Goal: Task Accomplishment & Management: Check status

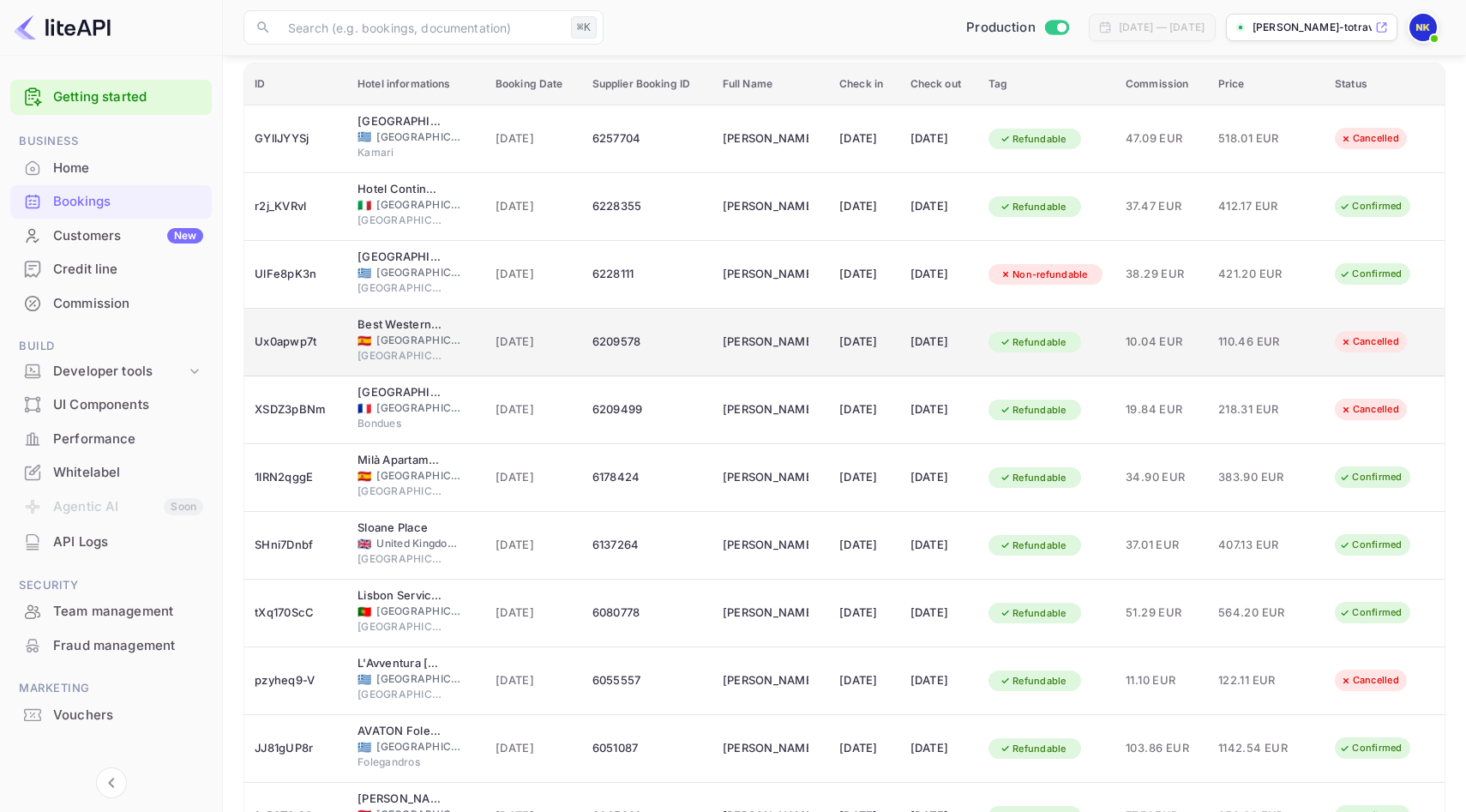
scroll to position [222, 0]
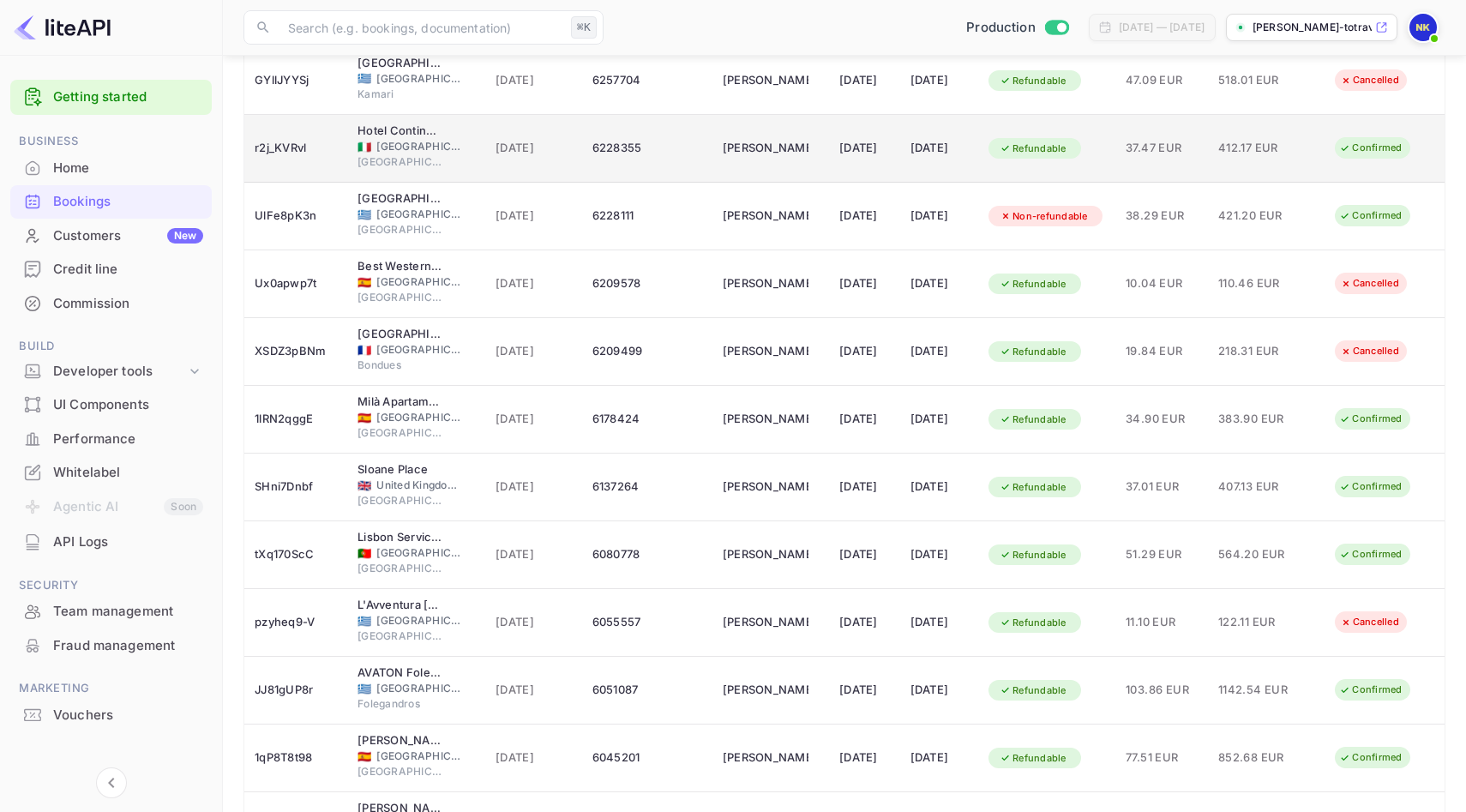
click at [279, 151] on div "r2j_KVRvl" at bounding box center [295, 149] width 83 height 27
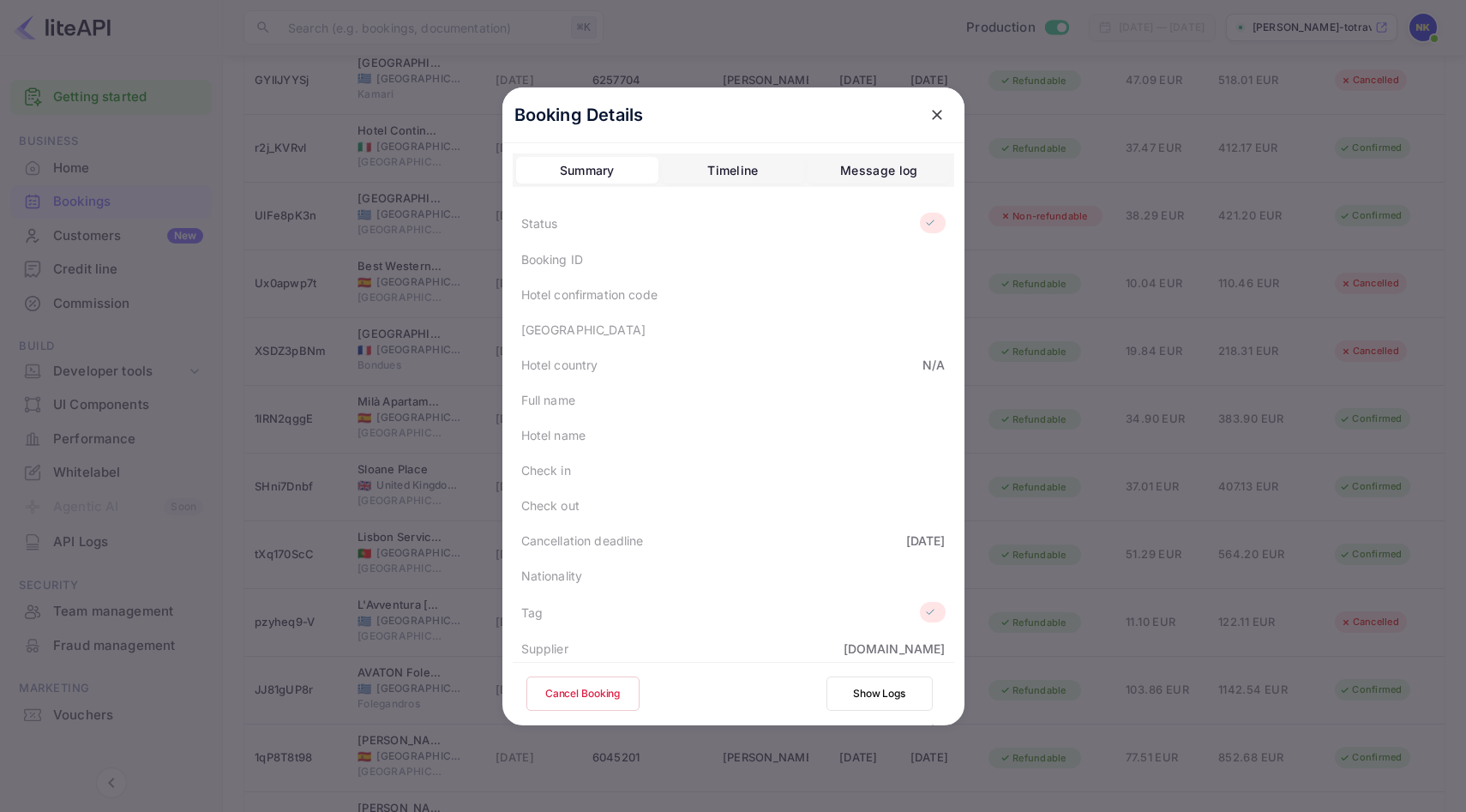
scroll to position [358, 0]
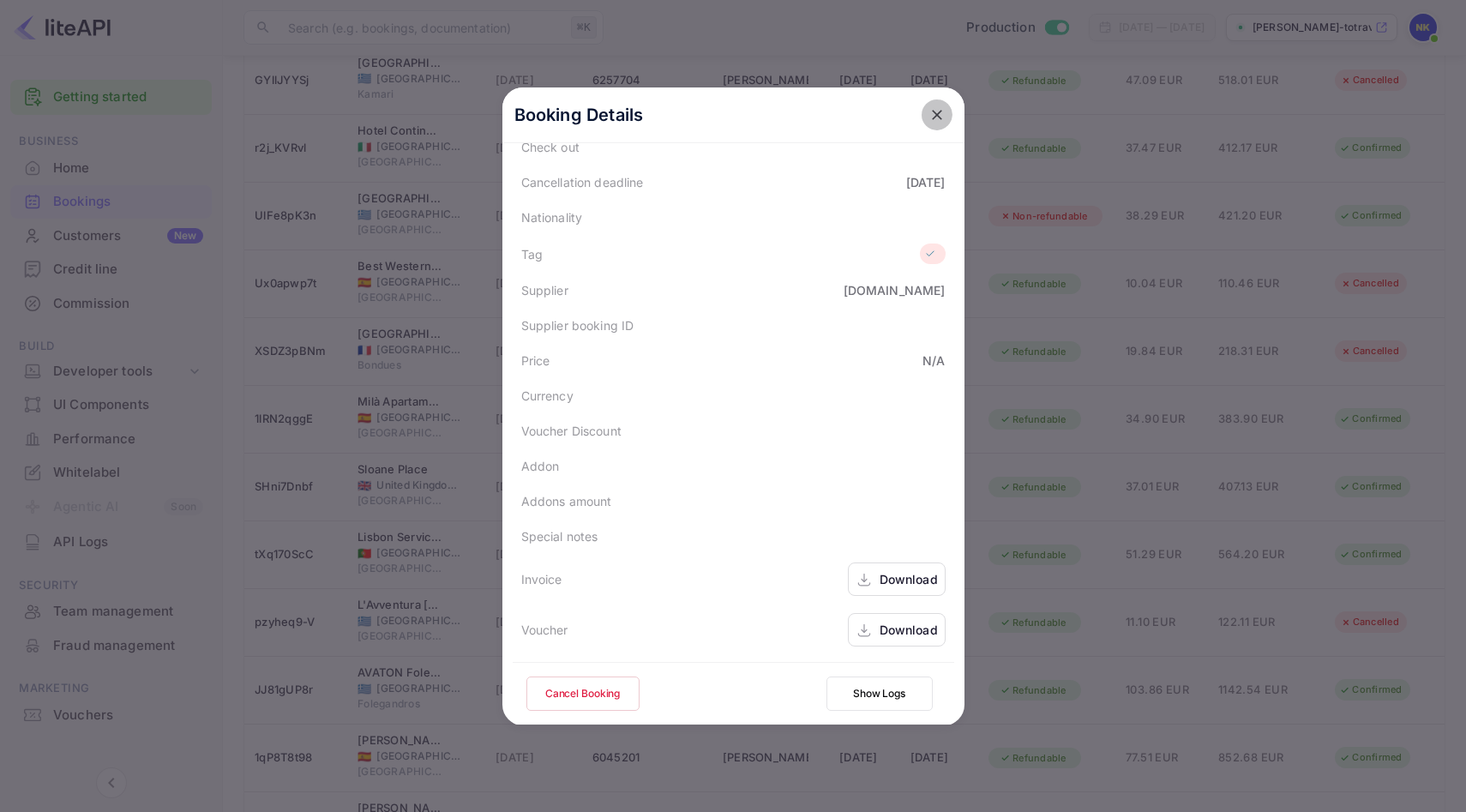
click at [936, 123] on button "close" at bounding box center [937, 115] width 31 height 31
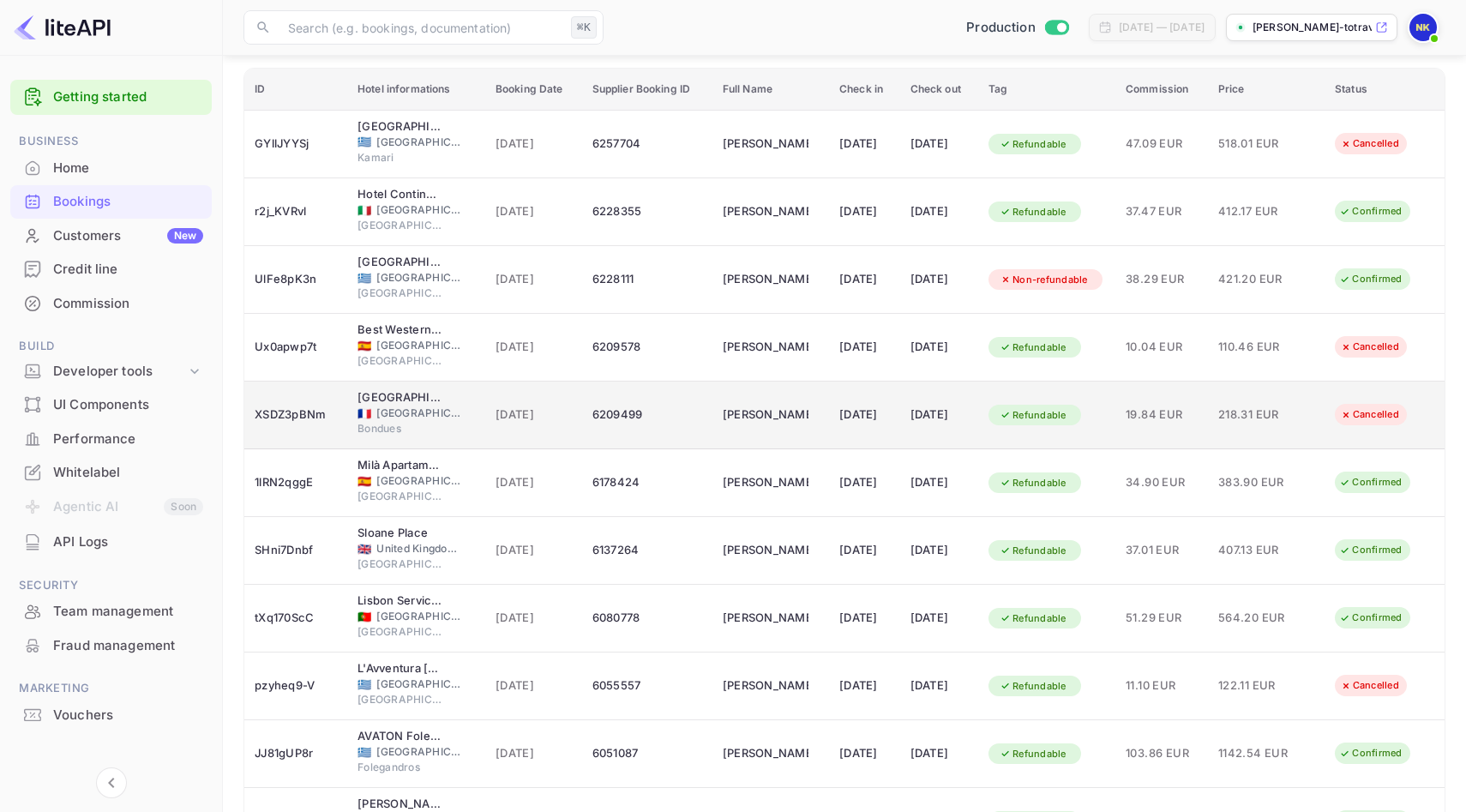
scroll to position [146, 0]
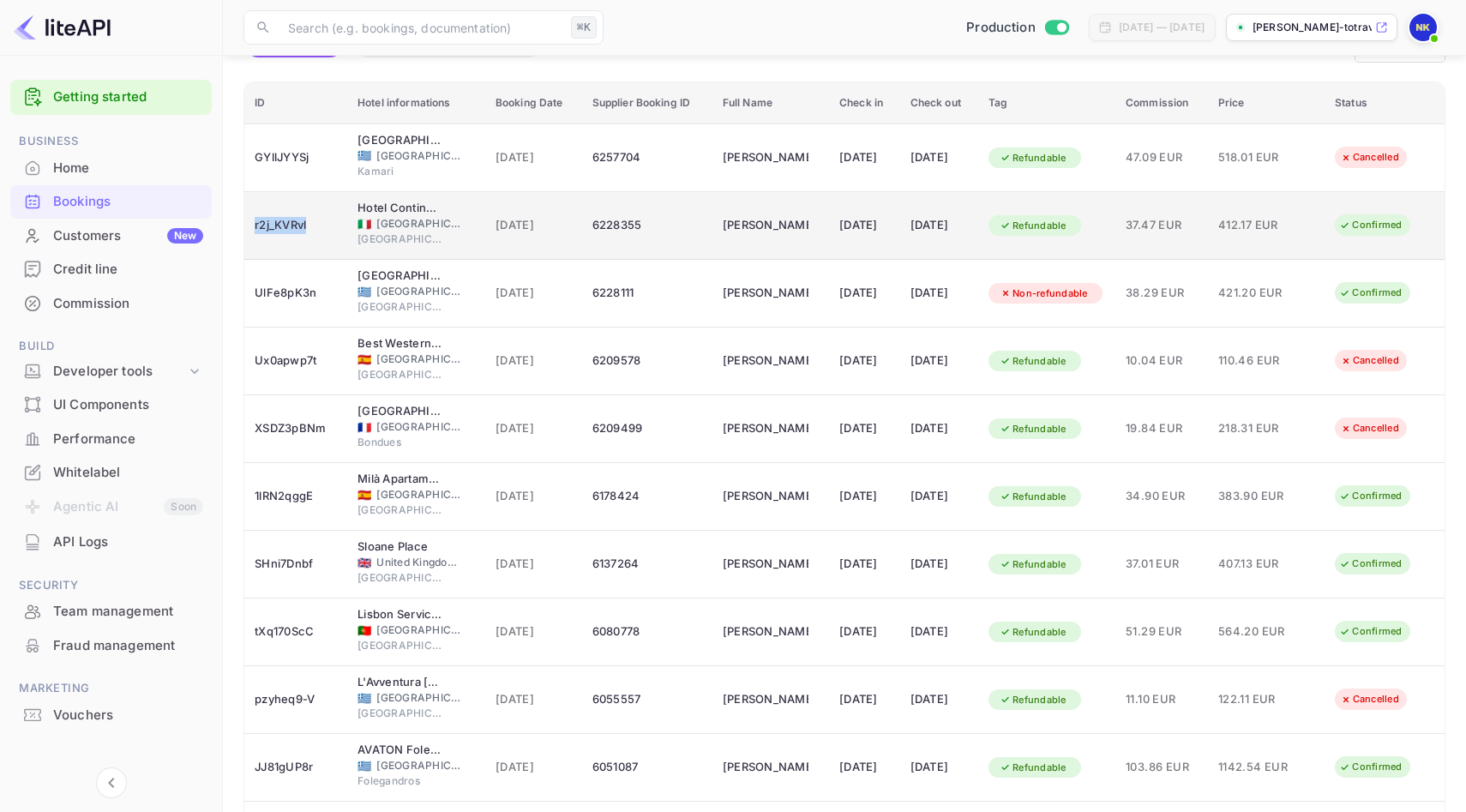
drag, startPoint x: 248, startPoint y: 217, endPoint x: 324, endPoint y: 227, distance: 76.7
click at [324, 227] on td "r2j_KVRvl" at bounding box center [295, 226] width 103 height 68
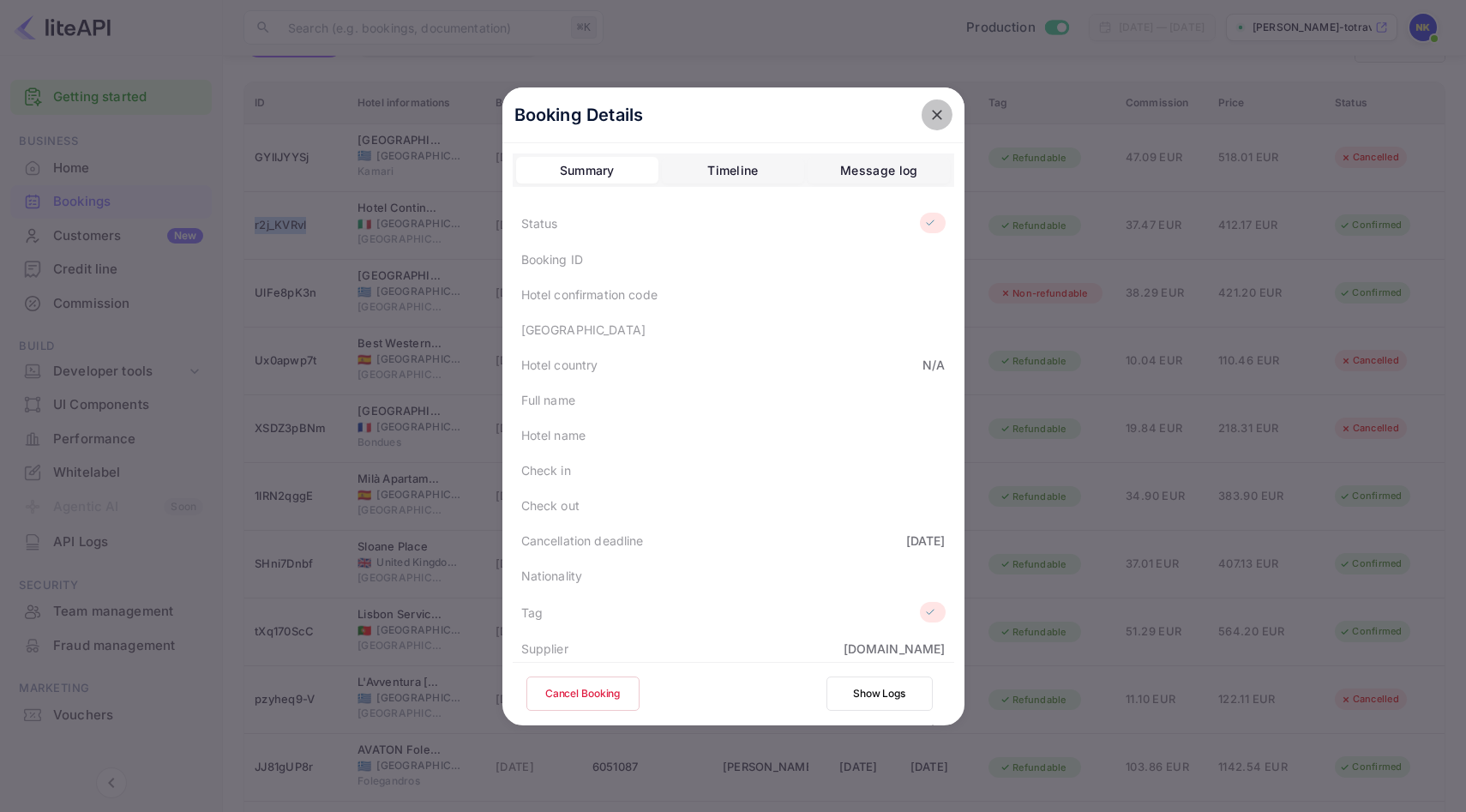
click at [943, 107] on icon "close" at bounding box center [938, 115] width 17 height 17
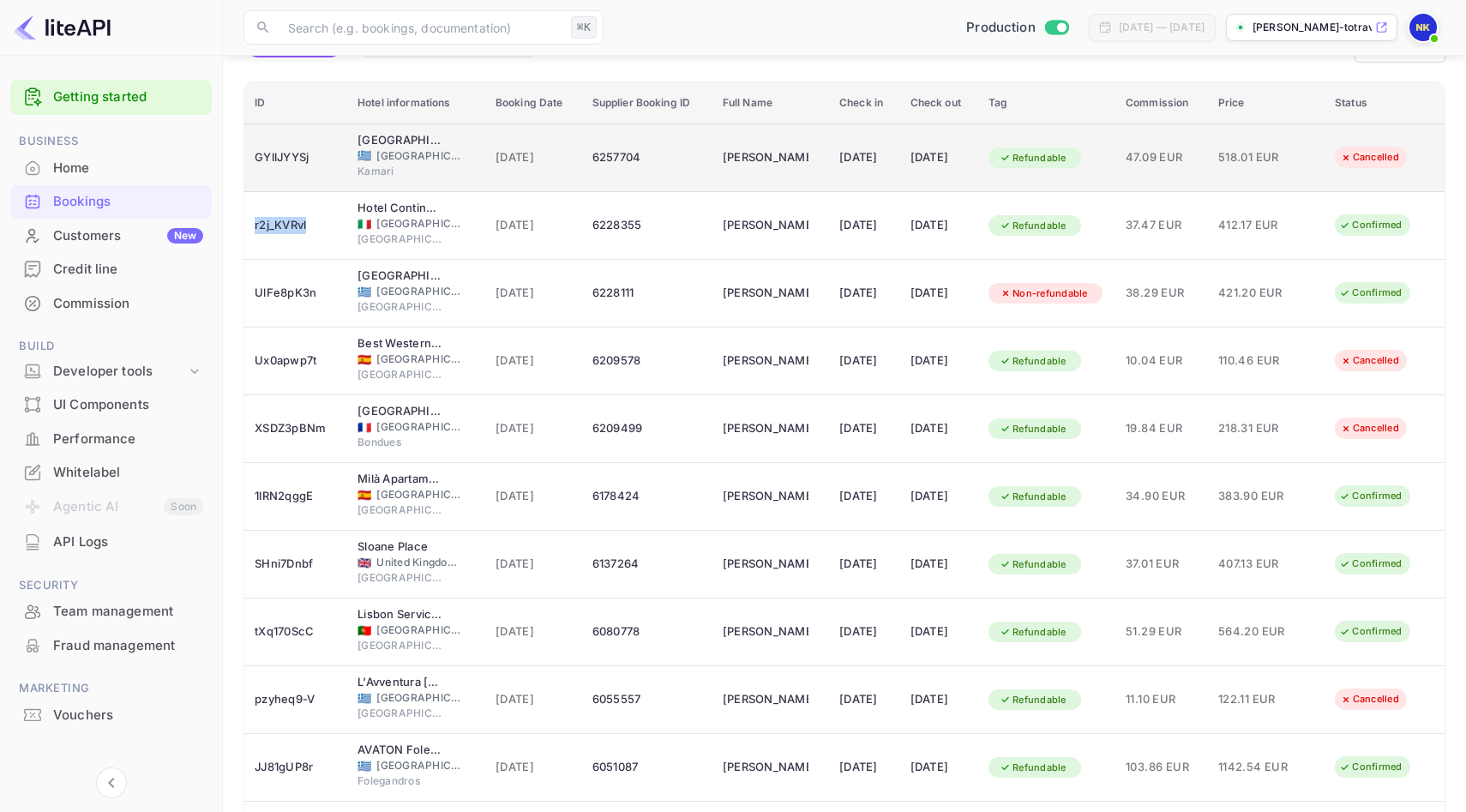
copy div "r2j_KVRvl"
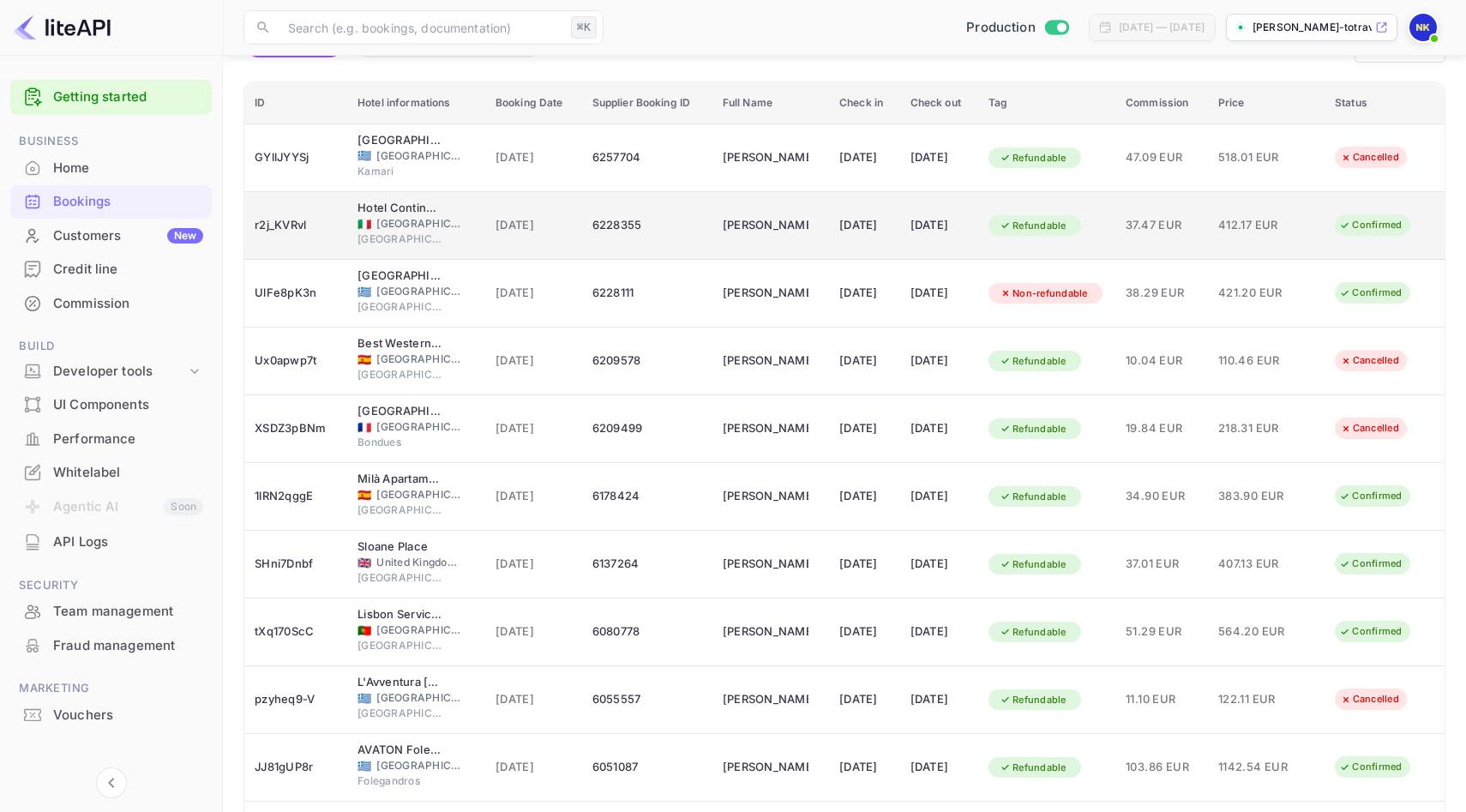
click at [495, 225] on span "[DATE]" at bounding box center [533, 224] width 77 height 18
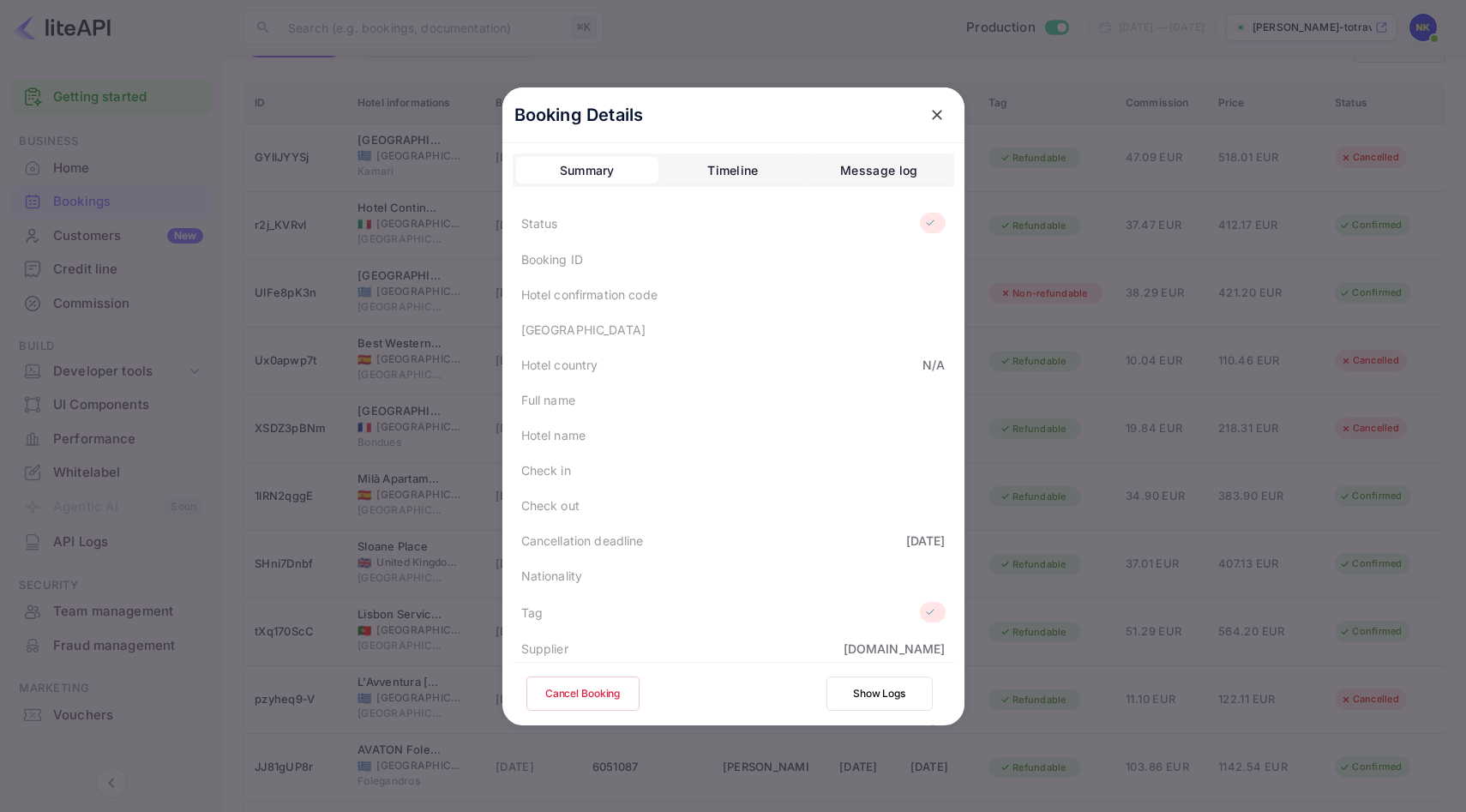
click at [939, 94] on div "Booking Details" at bounding box center [733, 115] width 462 height 55
click at [935, 113] on icon "close" at bounding box center [937, 115] width 11 height 11
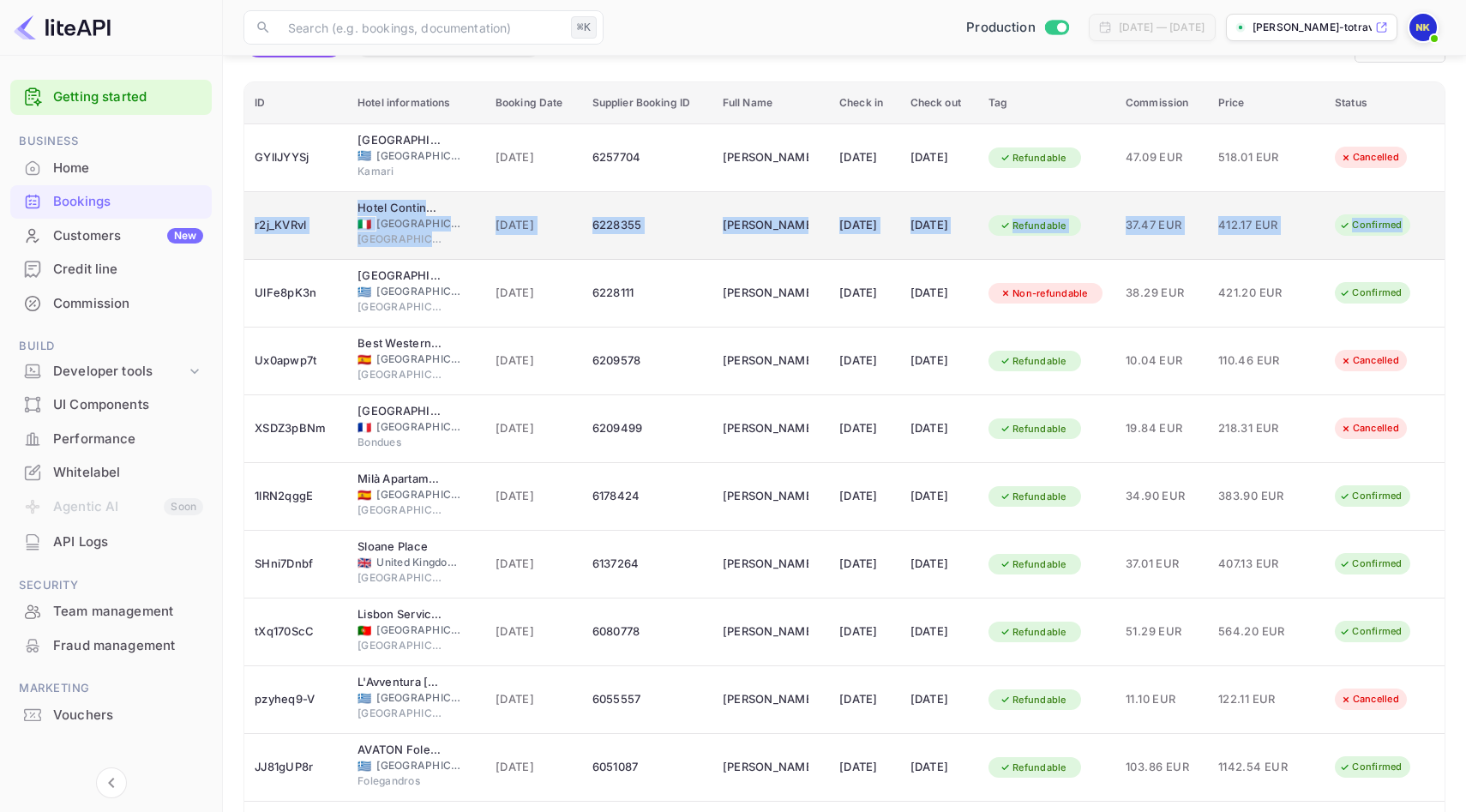
drag, startPoint x: 252, startPoint y: 205, endPoint x: 1413, endPoint y: 233, distance: 1161.3
click at [1413, 233] on tr "r2j_KVRvl Hotel Continentale 🇮🇹 [GEOGRAPHIC_DATA] [GEOGRAPHIC_DATA] [DATE] 6228…" at bounding box center [843, 226] width 1200 height 68
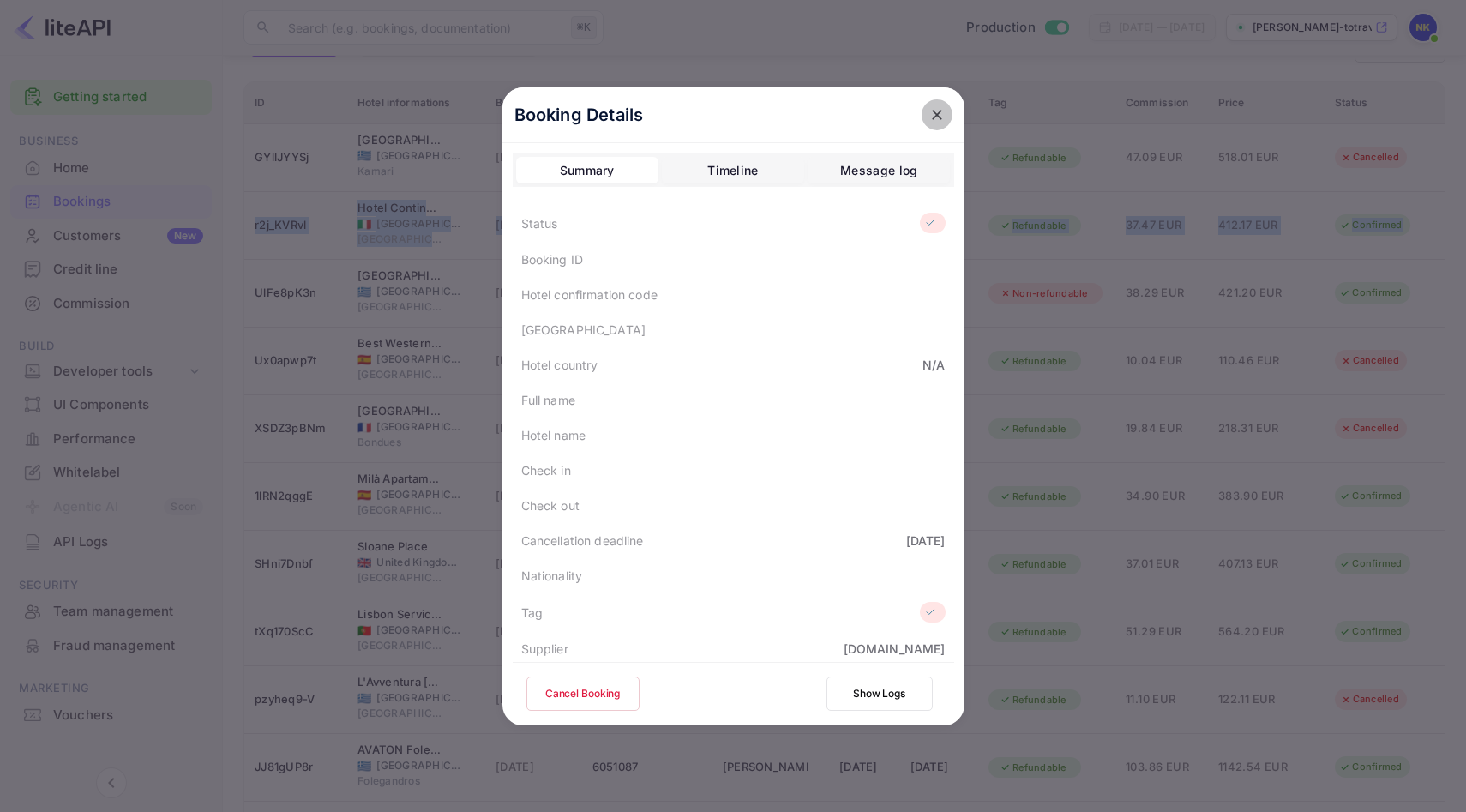
click at [932, 110] on icon "close" at bounding box center [937, 115] width 11 height 11
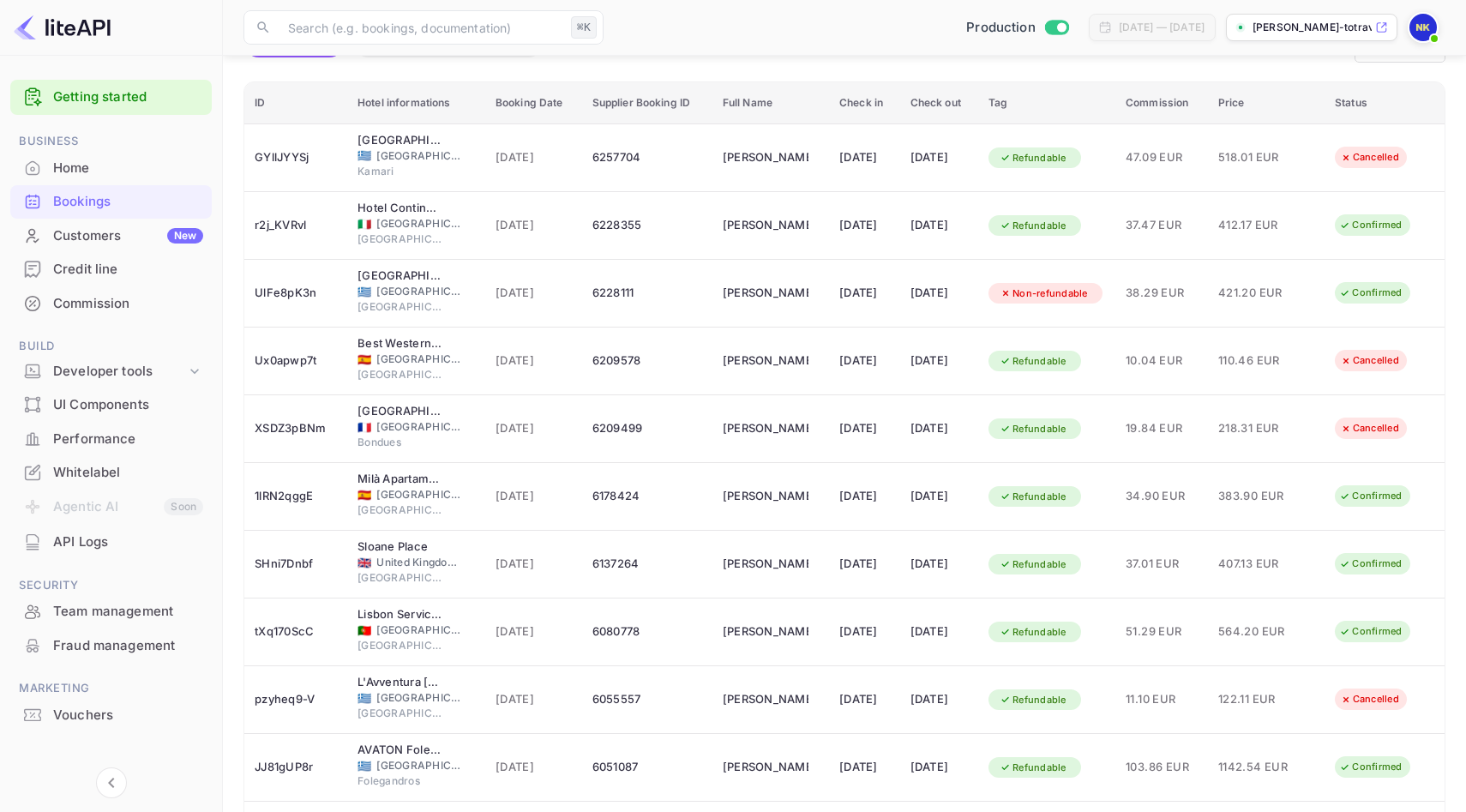
click at [182, 775] on div at bounding box center [111, 763] width 201 height 65
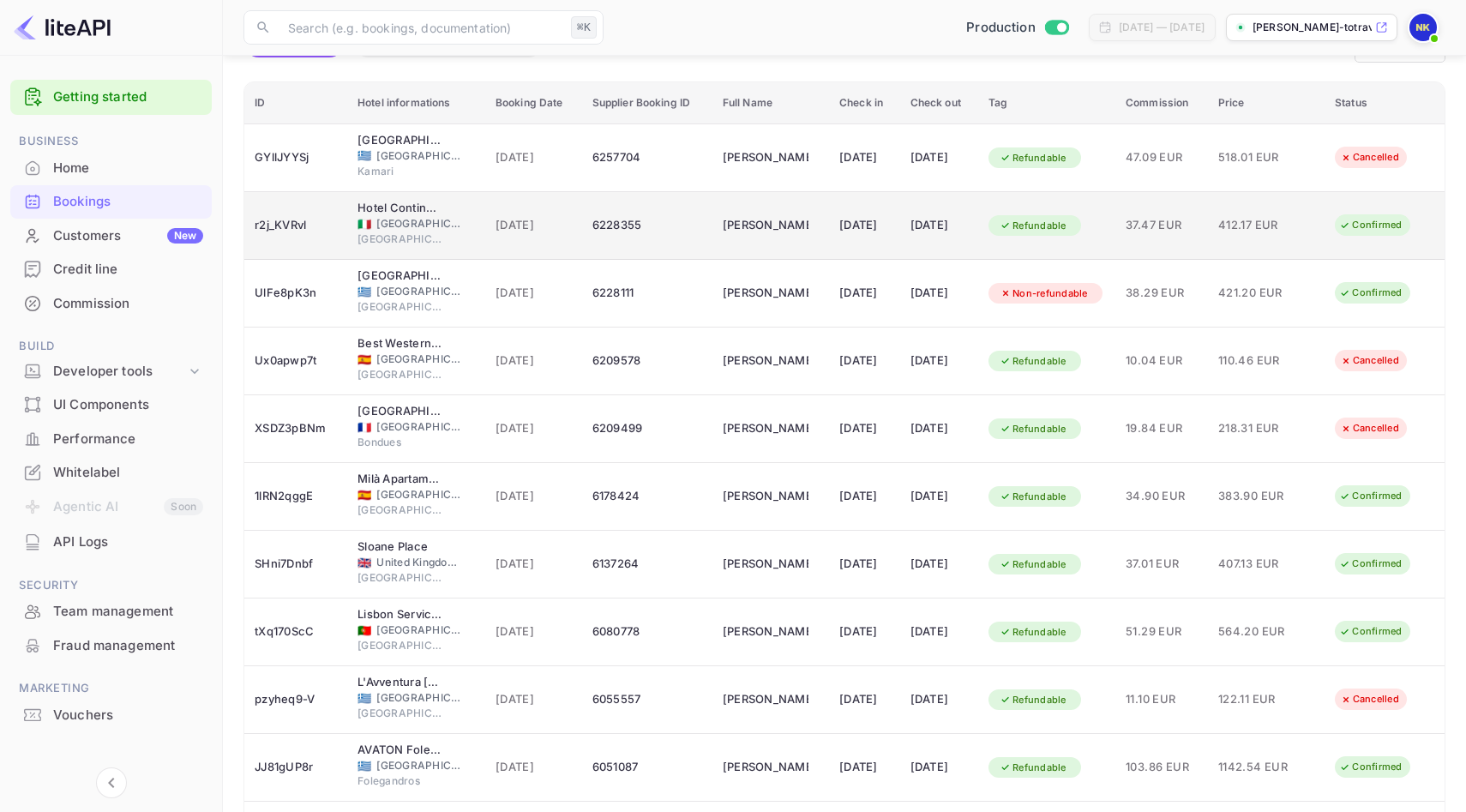
click at [297, 244] on td "r2j_KVRvl" at bounding box center [295, 226] width 103 height 68
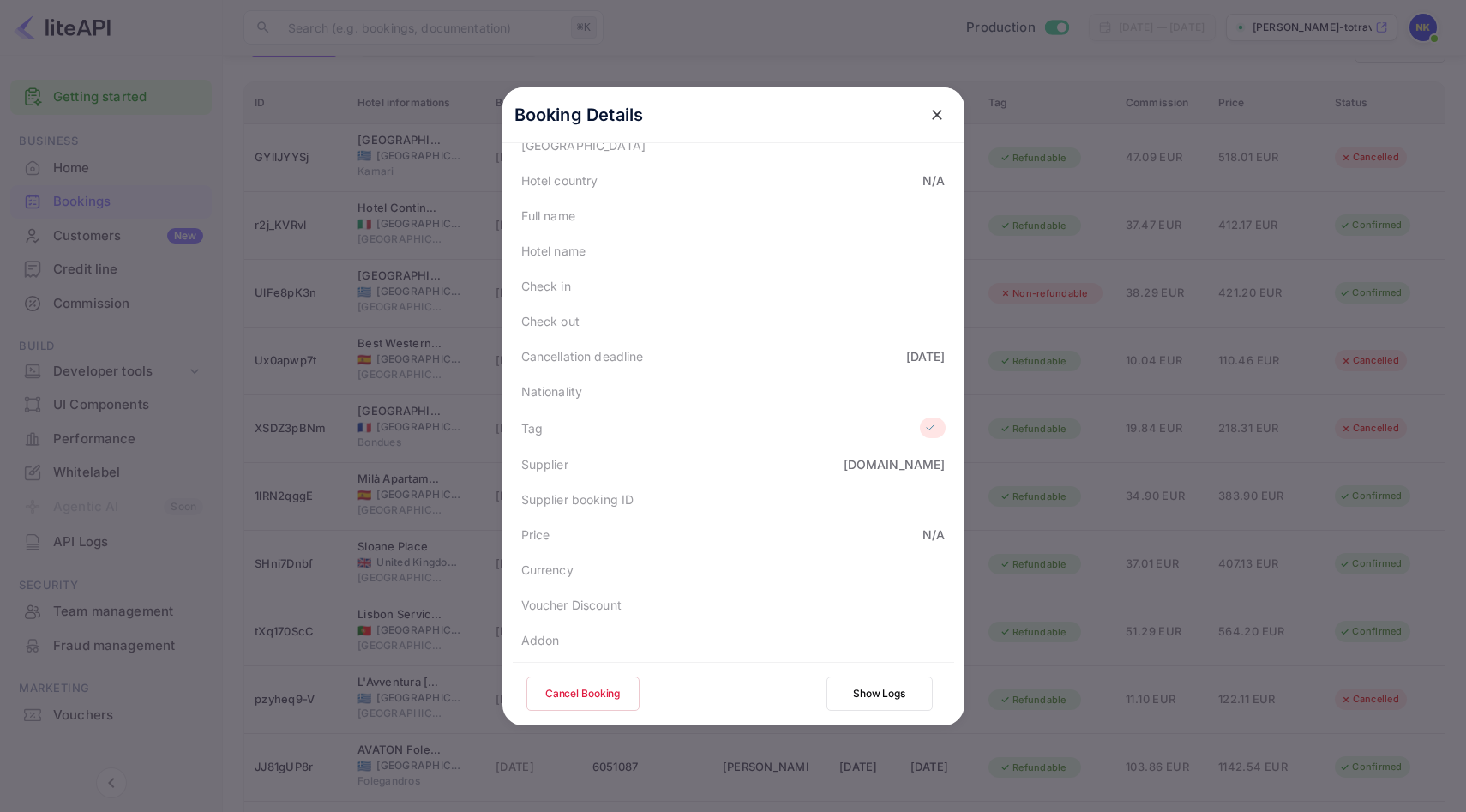
scroll to position [358, 0]
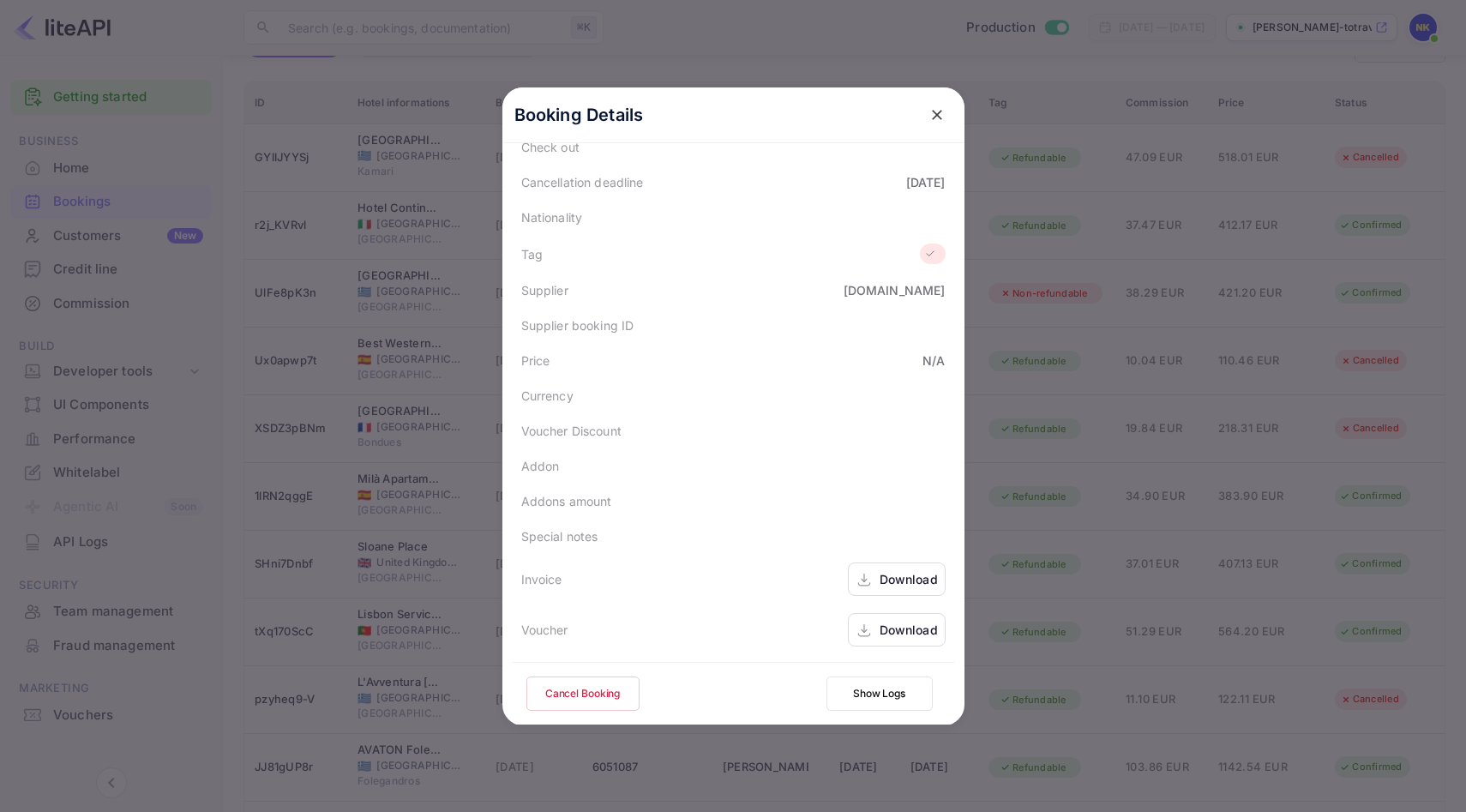
click at [901, 578] on div "Download" at bounding box center [908, 579] width 58 height 18
click at [938, 112] on icon "close" at bounding box center [938, 115] width 17 height 17
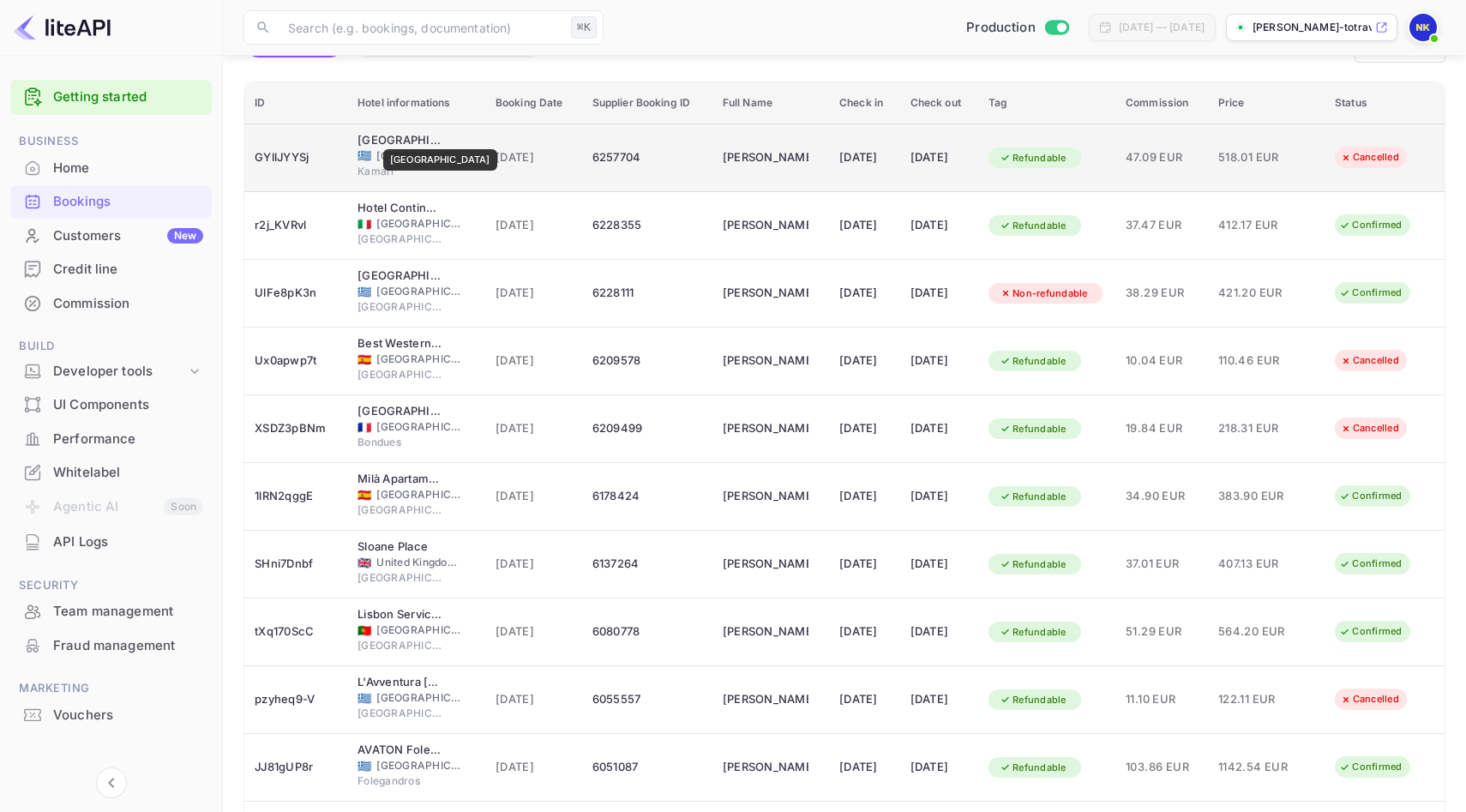
click at [417, 139] on div "[GEOGRAPHIC_DATA]" at bounding box center [400, 141] width 85 height 17
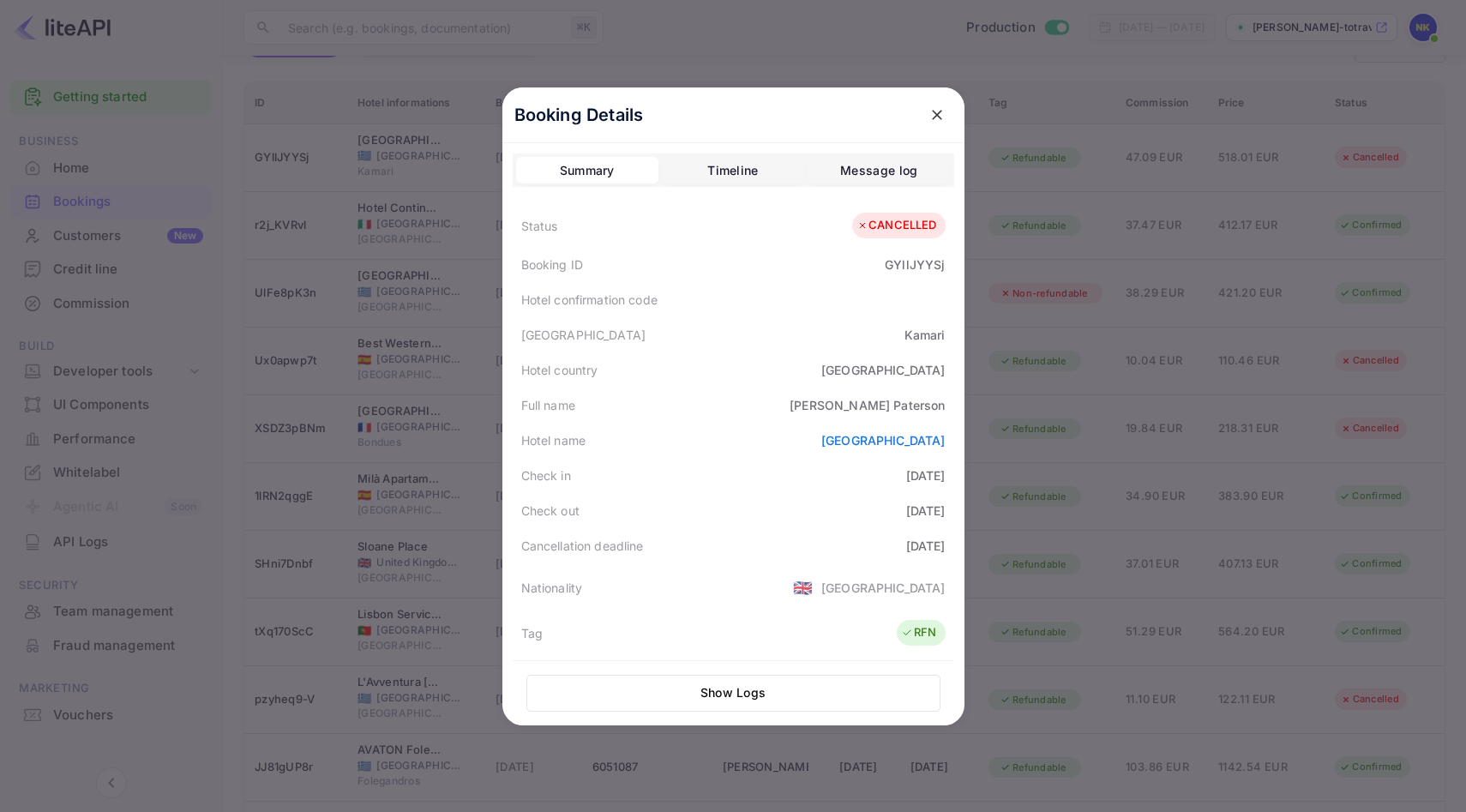
click at [945, 129] on div "Booking Details" at bounding box center [733, 115] width 462 height 55
click at [937, 112] on icon "close" at bounding box center [938, 115] width 17 height 17
